Goal: Find specific page/section

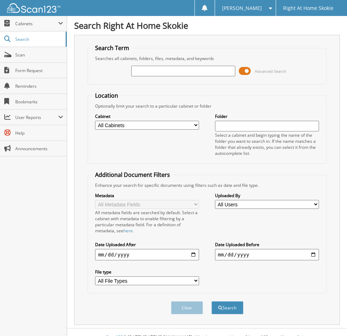
click at [207, 67] on input "text" at bounding box center [183, 71] width 104 height 11
type input "[PERSON_NAME]"
click at [212, 301] on button "Search" at bounding box center [228, 307] width 32 height 13
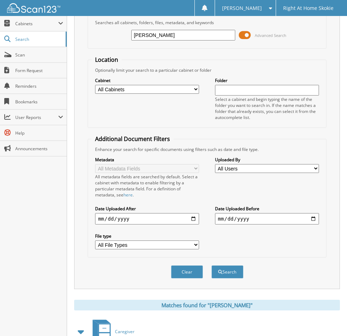
scroll to position [85, 0]
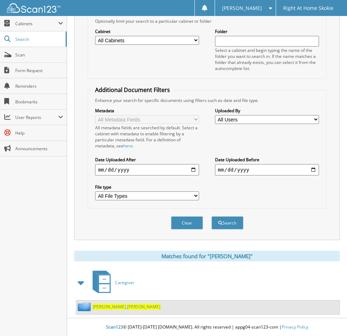
click at [127, 306] on span "[PERSON_NAME]" at bounding box center [143, 307] width 33 height 6
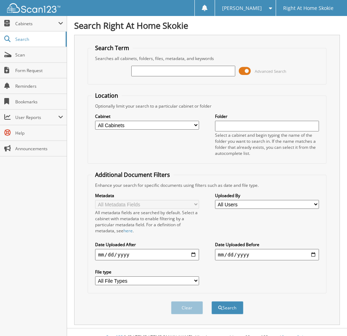
click at [158, 70] on input "text" at bounding box center [183, 71] width 104 height 11
type input "heather Rodgers"
click at [212, 301] on button "Search" at bounding box center [228, 307] width 32 height 13
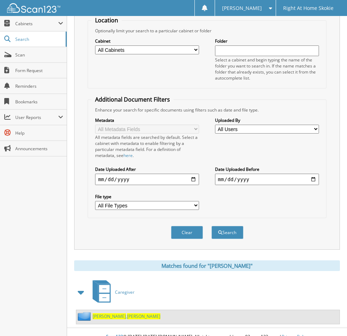
scroll to position [85, 0]
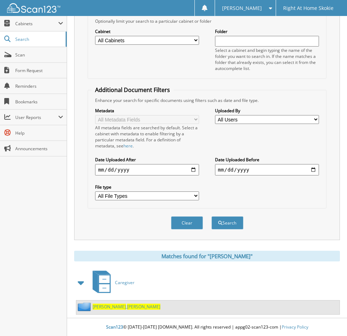
click at [96, 307] on span "[PERSON_NAME]" at bounding box center [109, 307] width 33 height 6
